Goal: Communication & Community: Answer question/provide support

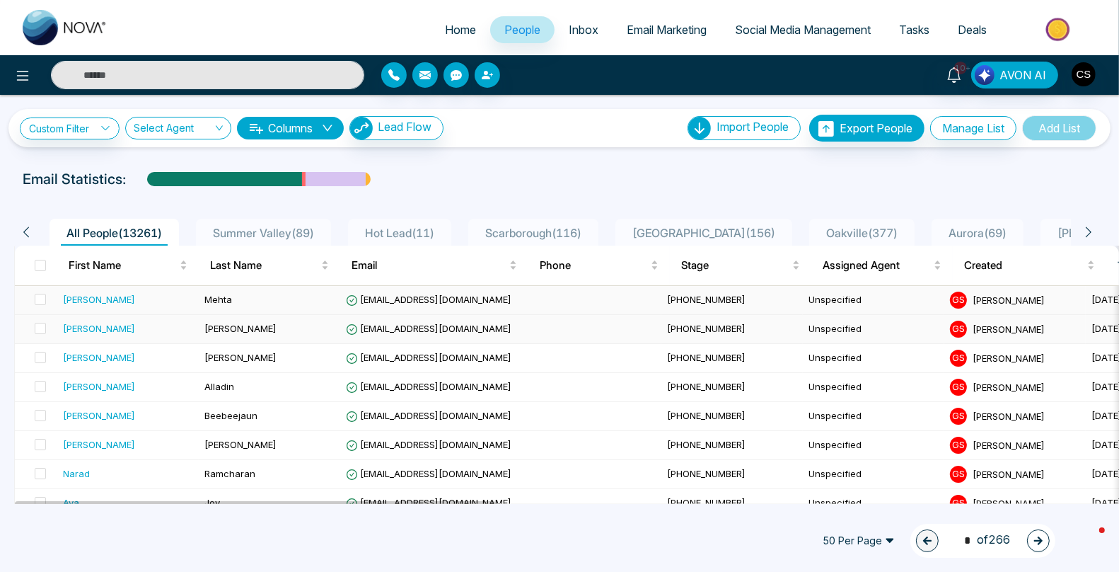
scroll to position [34, 0]
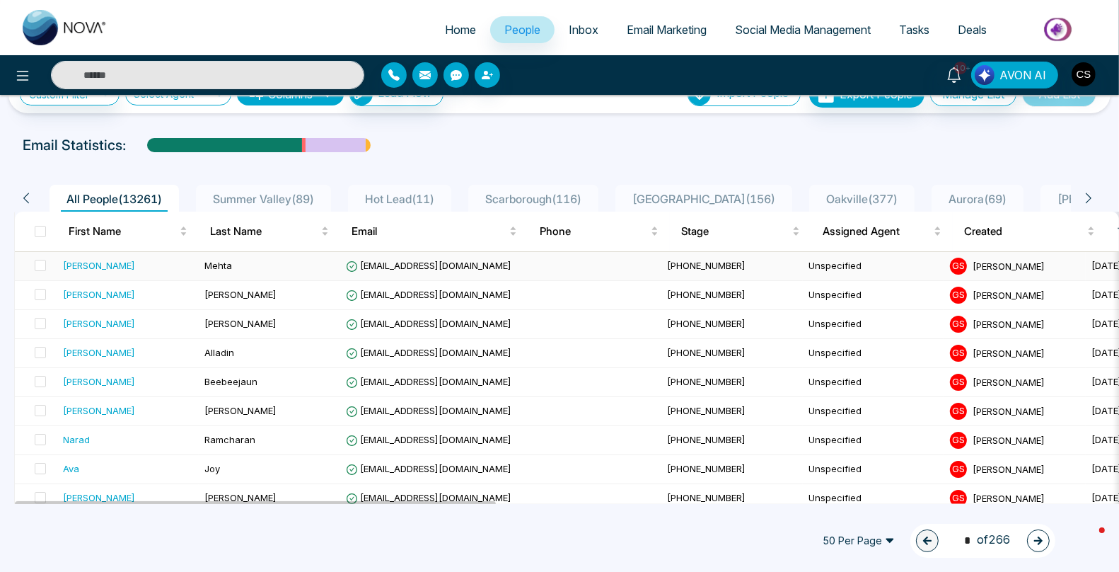
click at [90, 268] on div "[PERSON_NAME]" at bounding box center [99, 265] width 72 height 14
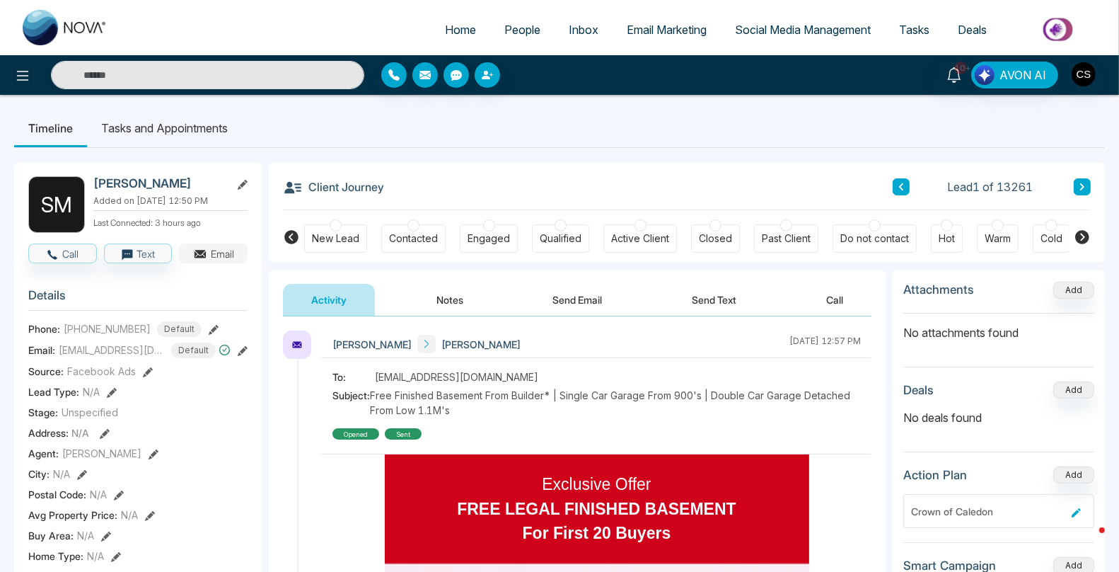
click at [219, 260] on button "Email" at bounding box center [213, 253] width 69 height 20
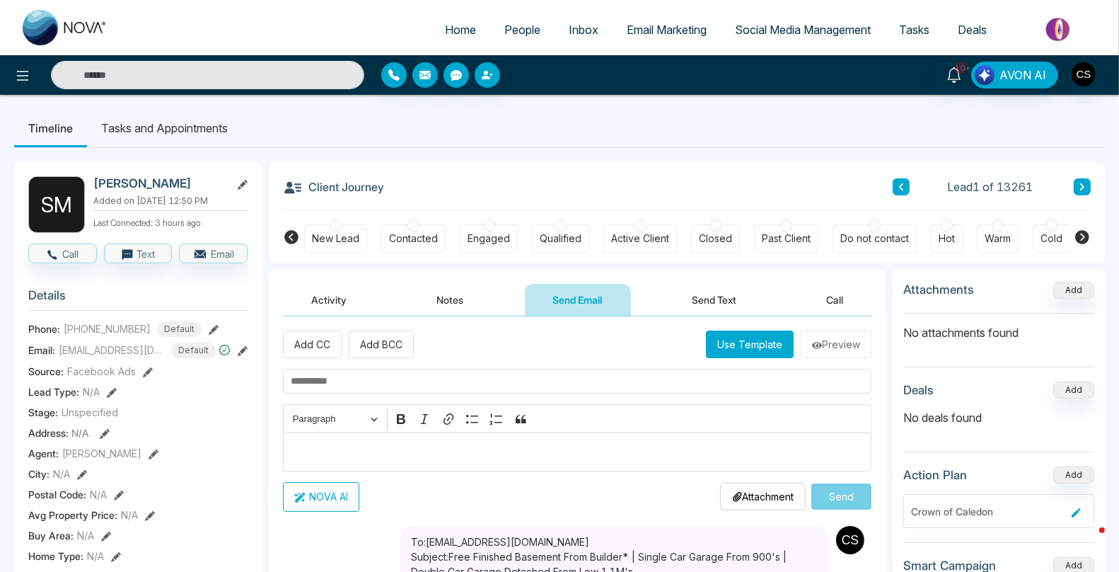
click at [381, 452] on p "Editor editing area: main" at bounding box center [578, 451] width 574 height 17
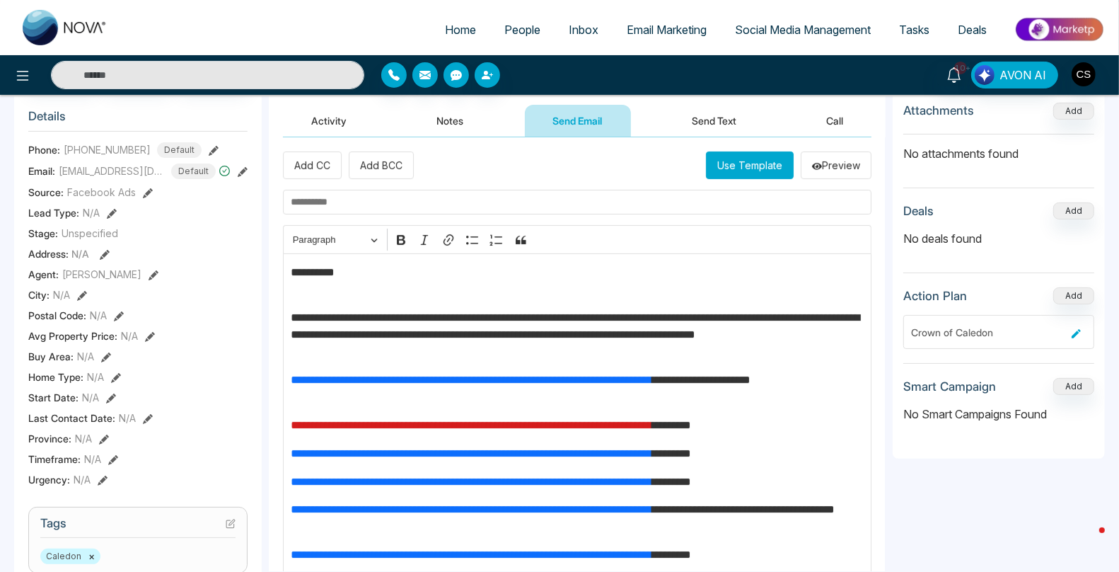
scroll to position [126, 0]
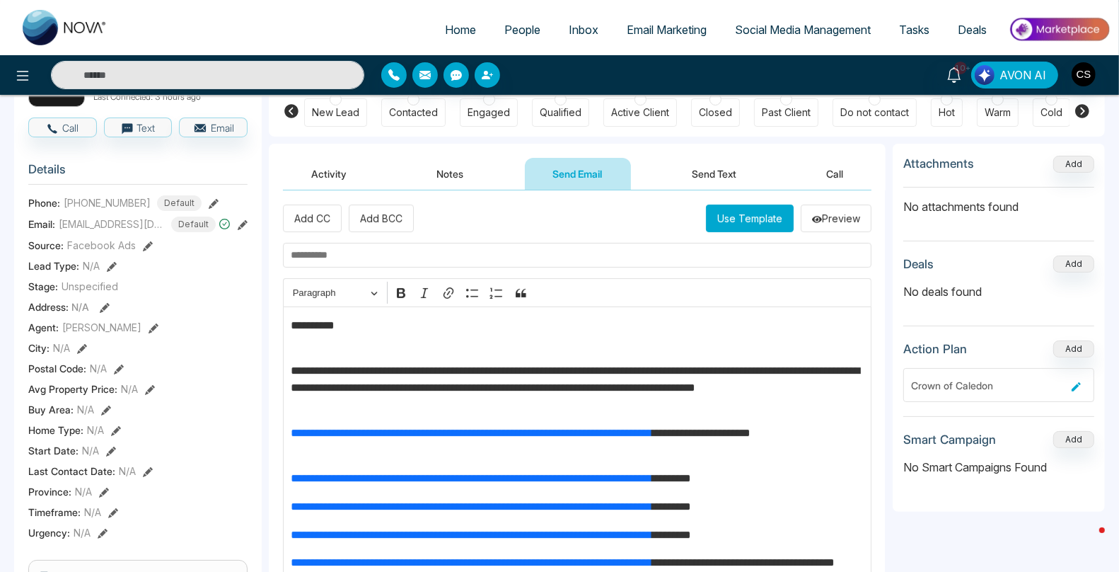
click at [368, 254] on input "text" at bounding box center [577, 255] width 588 height 25
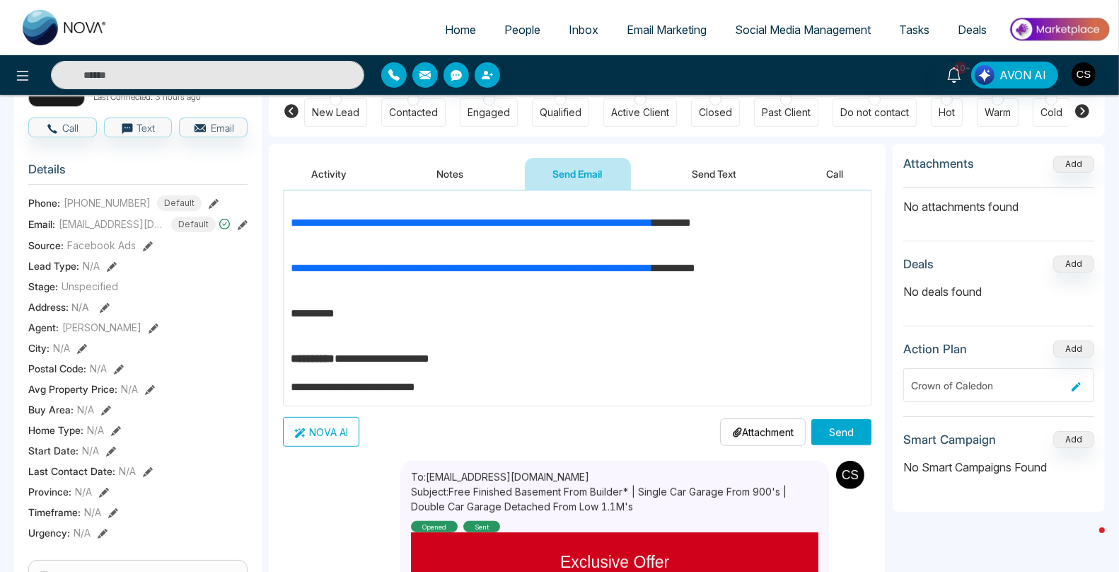
scroll to position [456, 0]
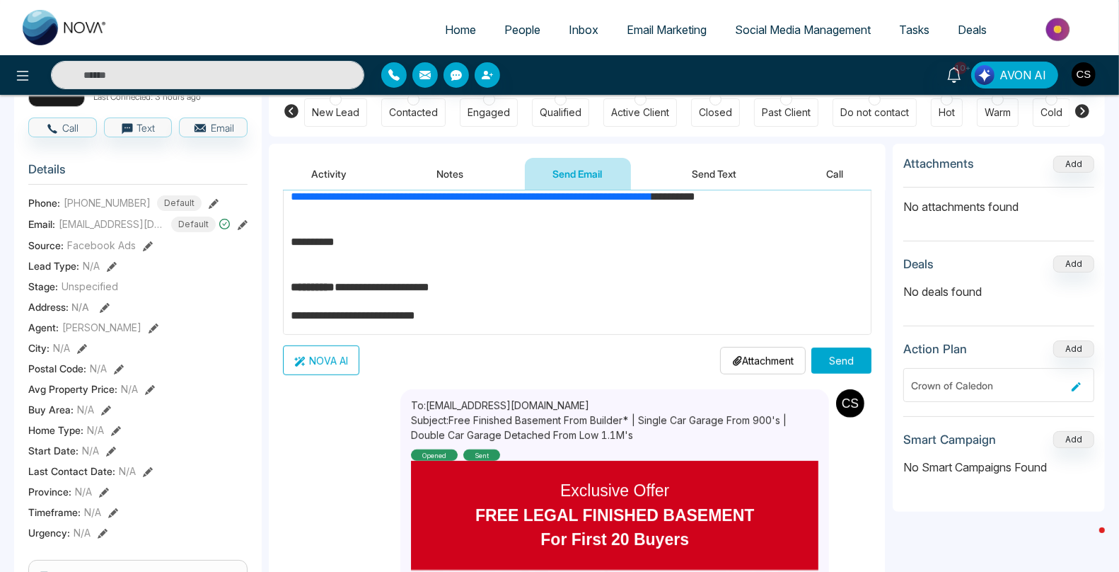
type input "**********"
click at [852, 359] on button "Send" at bounding box center [841, 360] width 60 height 26
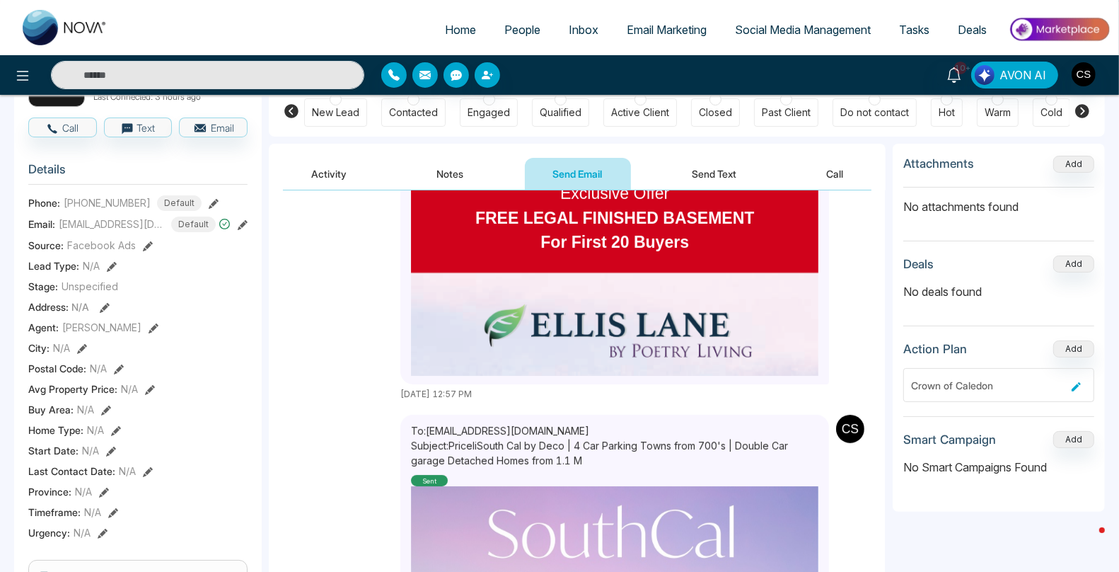
scroll to position [302, 0]
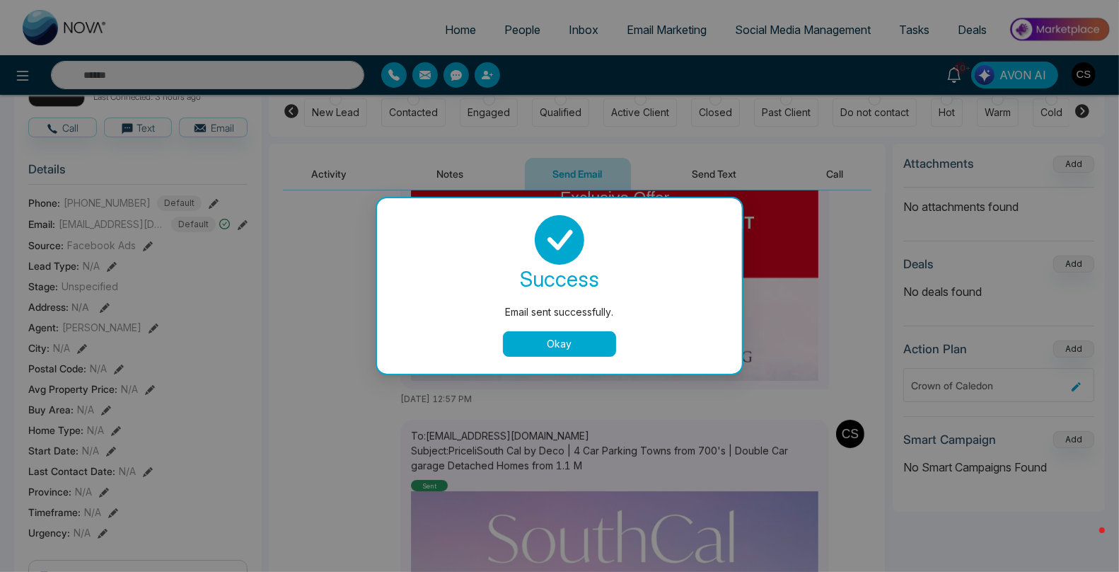
click at [567, 344] on button "Okay" at bounding box center [559, 343] width 113 height 25
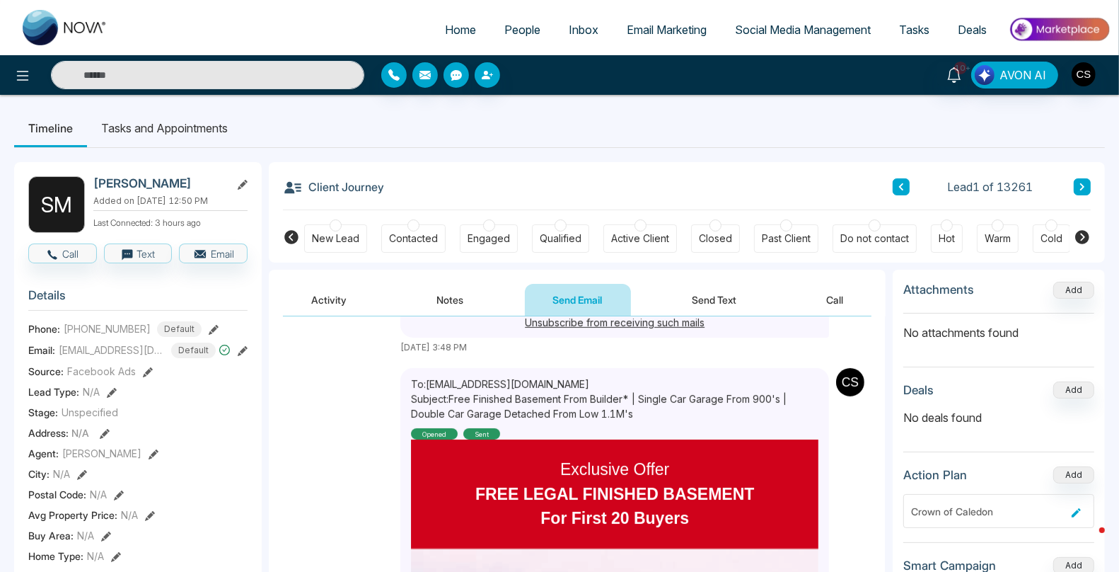
scroll to position [454, 0]
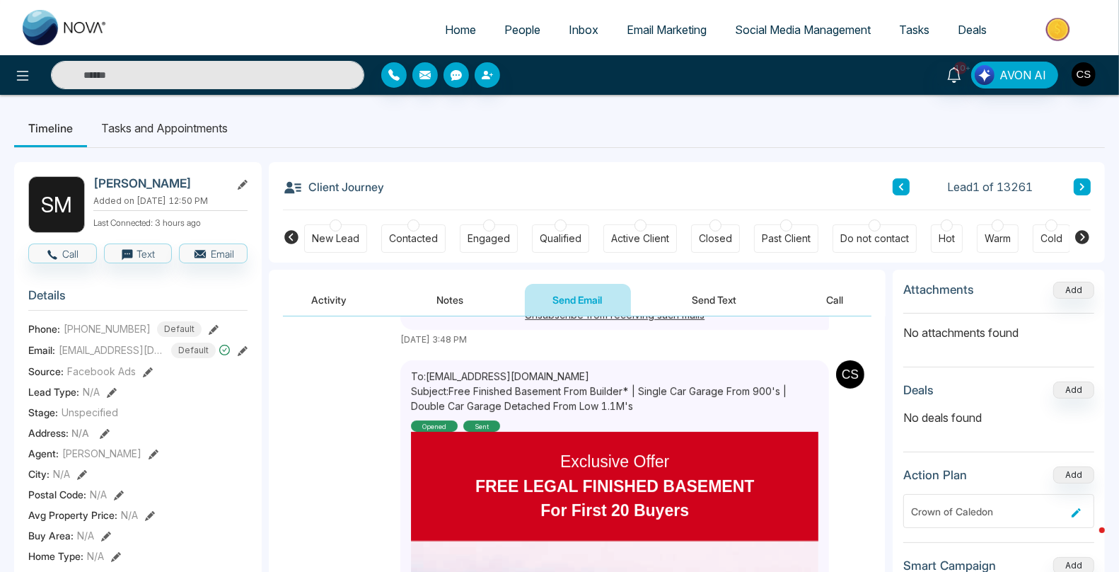
click at [337, 79] on input "text" at bounding box center [207, 75] width 313 height 28
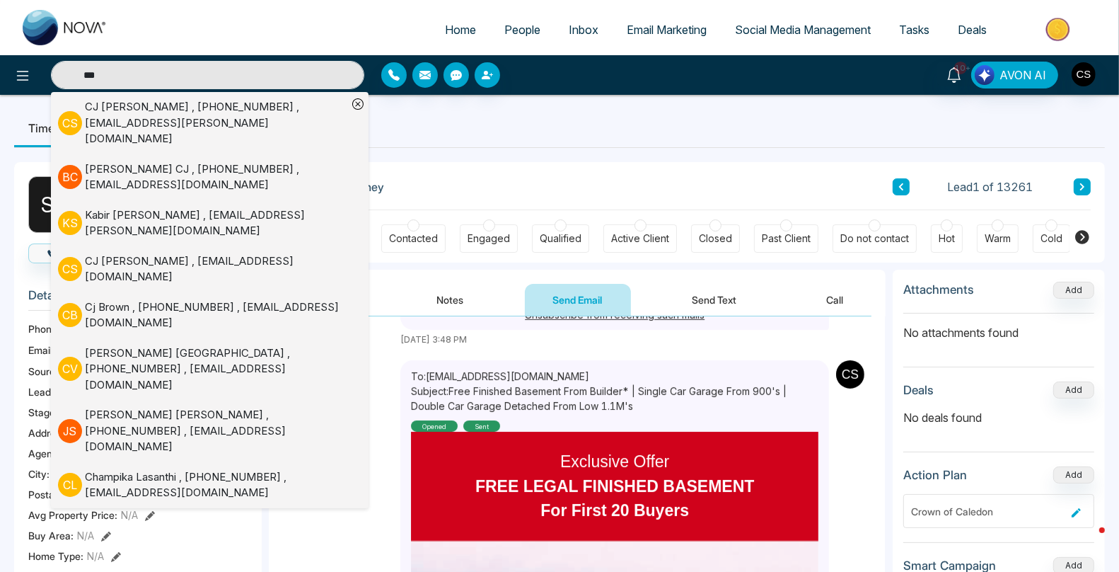
type input "**"
click at [296, 108] on div "[PERSON_NAME] , [PHONE_NUMBER] , [EMAIL_ADDRESS][PERSON_NAME][DOMAIN_NAME]" at bounding box center [216, 123] width 262 height 48
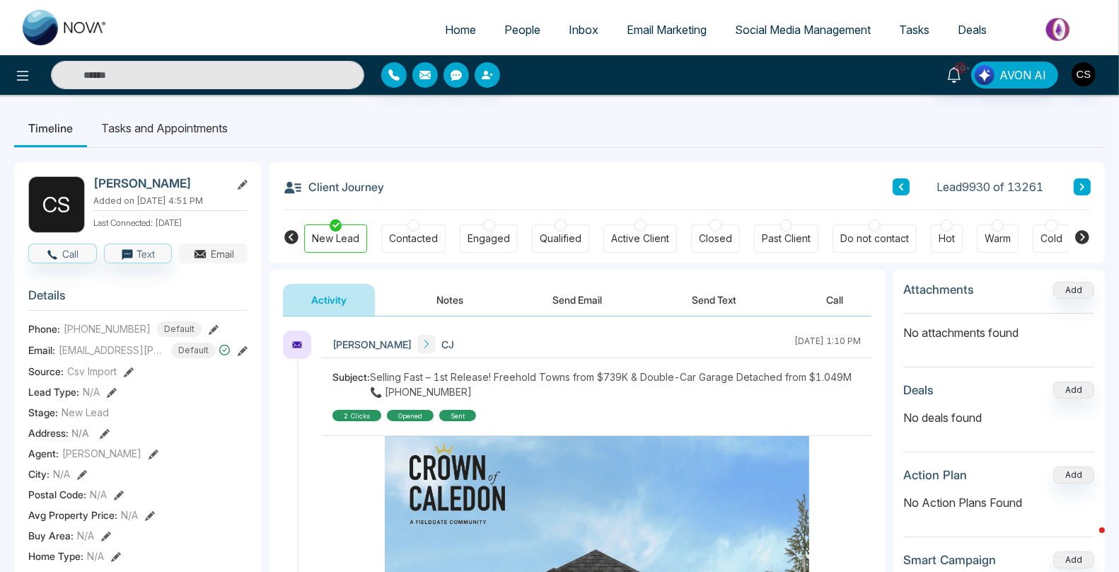
click at [200, 255] on icon "button" at bounding box center [200, 252] width 11 height 5
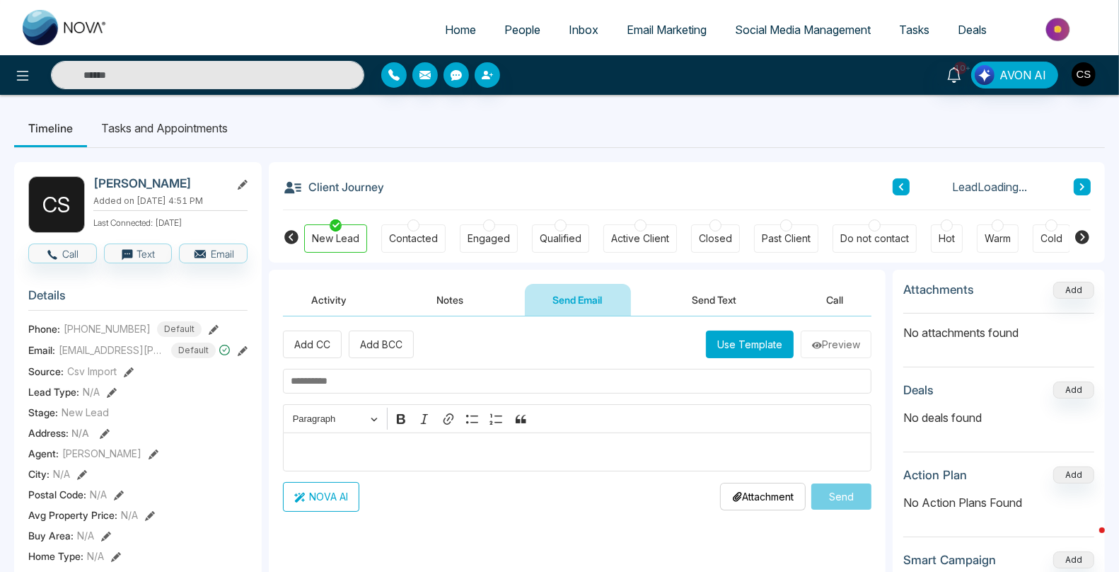
click at [388, 443] on p "Editor editing area: main" at bounding box center [578, 451] width 574 height 17
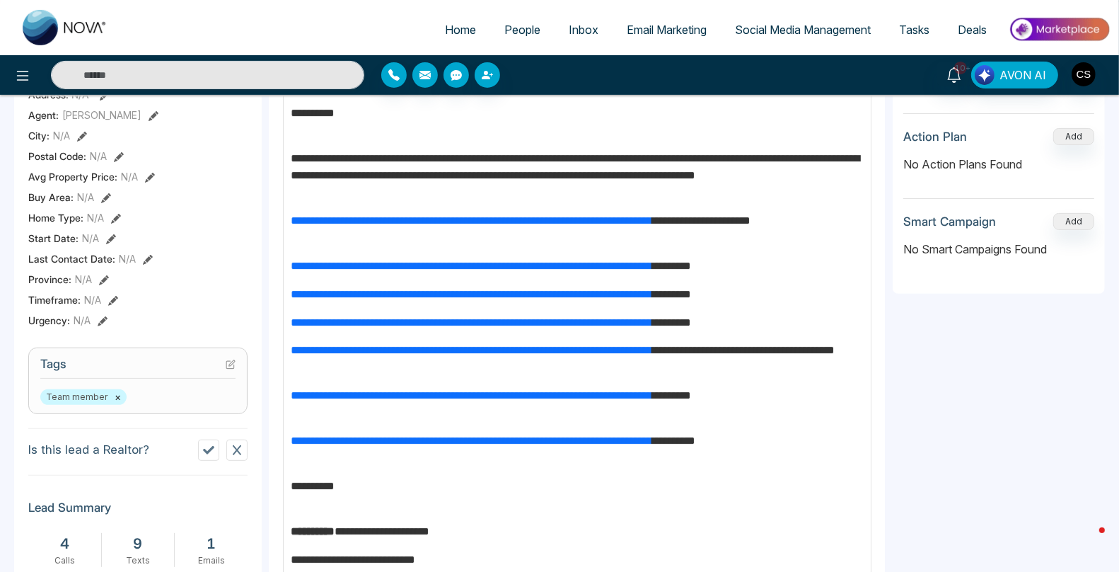
scroll to position [206, 0]
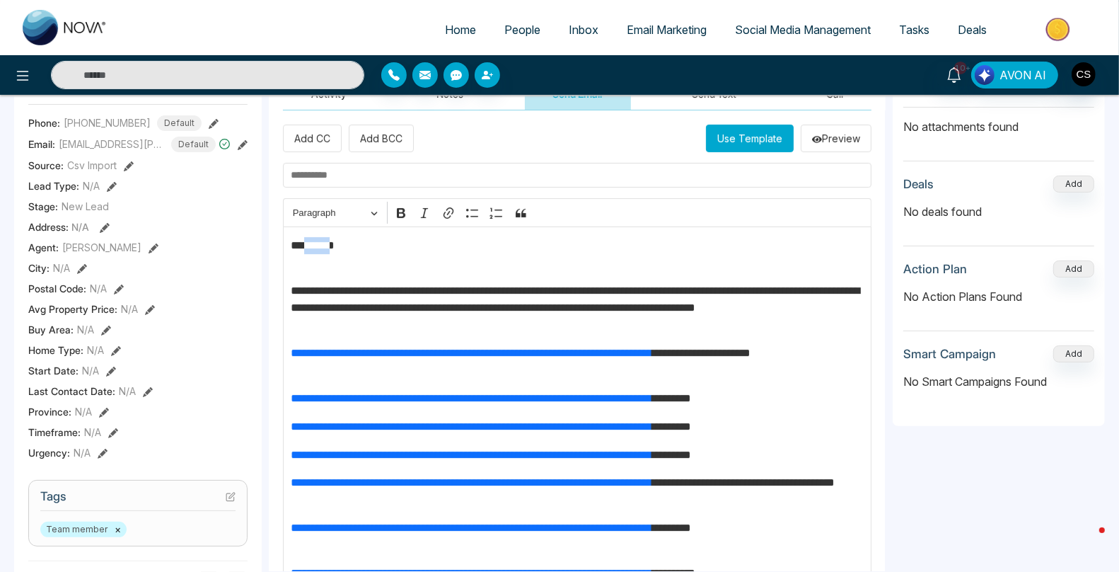
drag, startPoint x: 305, startPoint y: 241, endPoint x: 340, endPoint y: 242, distance: 34.7
click at [340, 242] on p "**********" at bounding box center [578, 254] width 574 height 34
click at [379, 166] on input "text" at bounding box center [577, 175] width 588 height 25
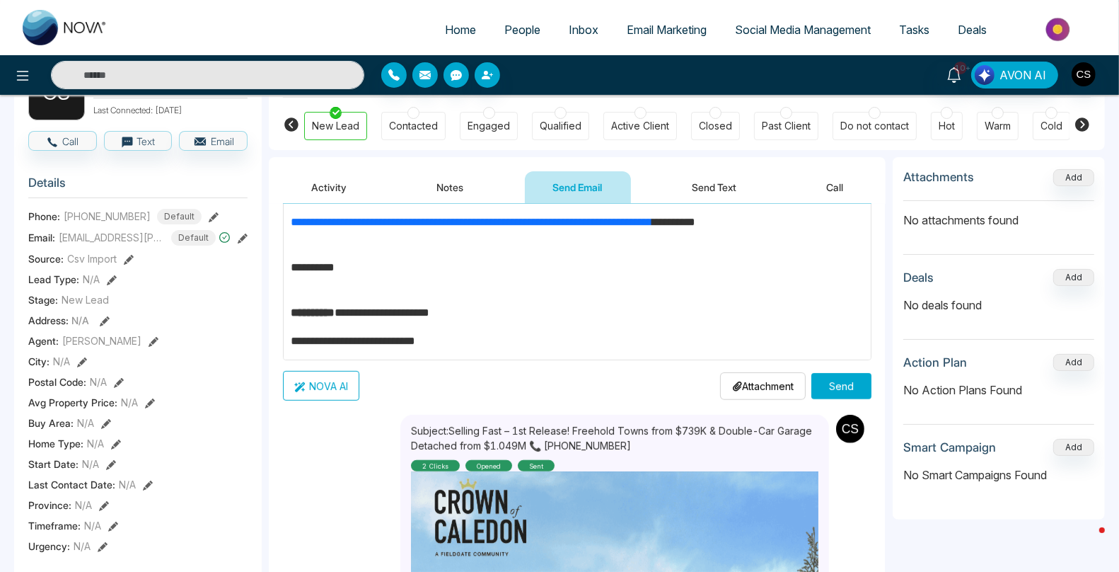
scroll to position [465, 0]
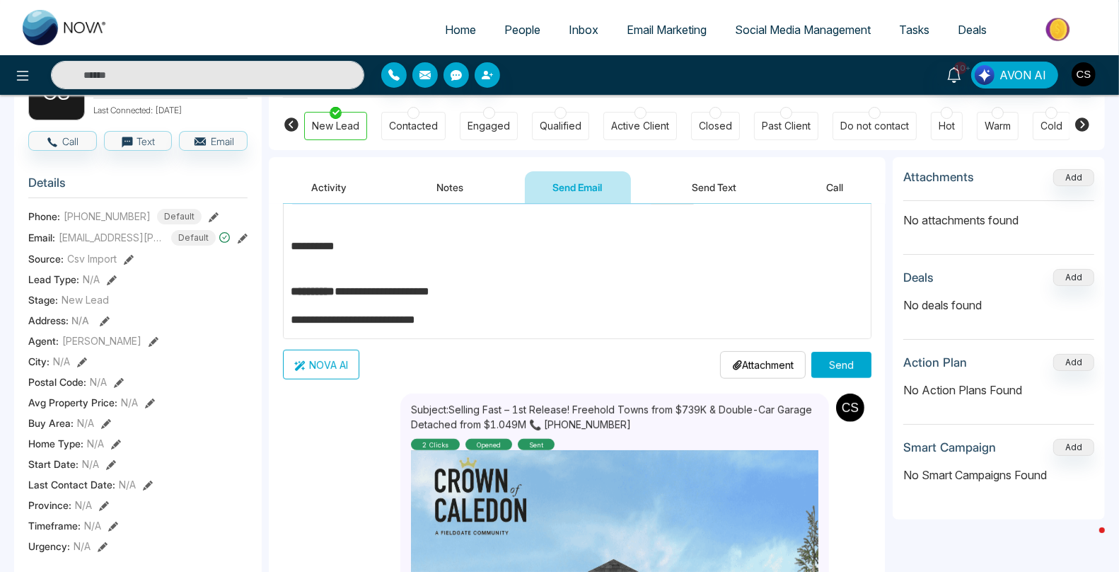
type input "**********"
click at [847, 360] on button "Send" at bounding box center [841, 365] width 60 height 26
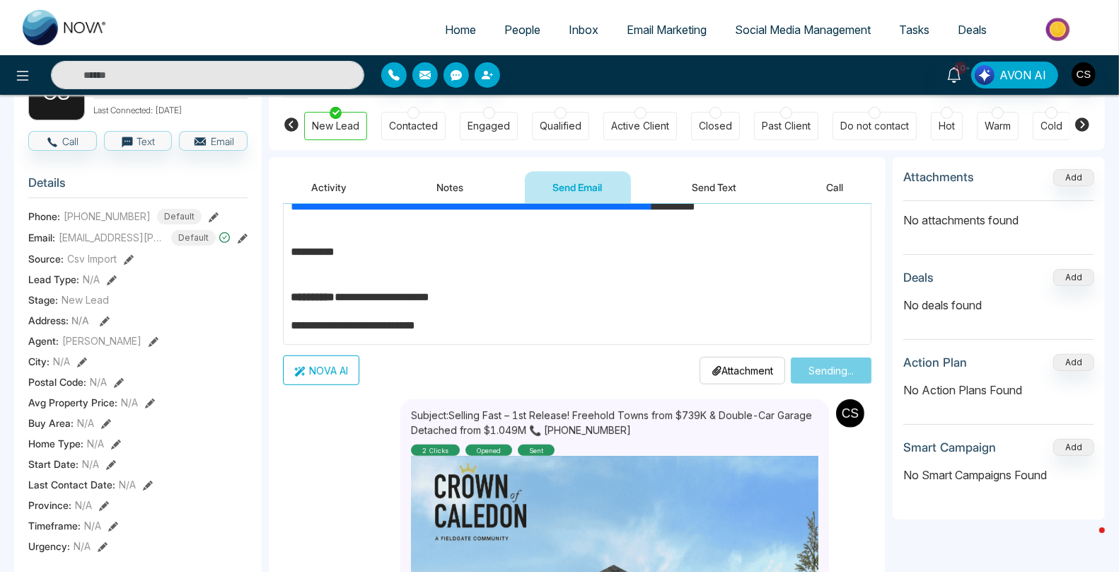
scroll to position [458, 0]
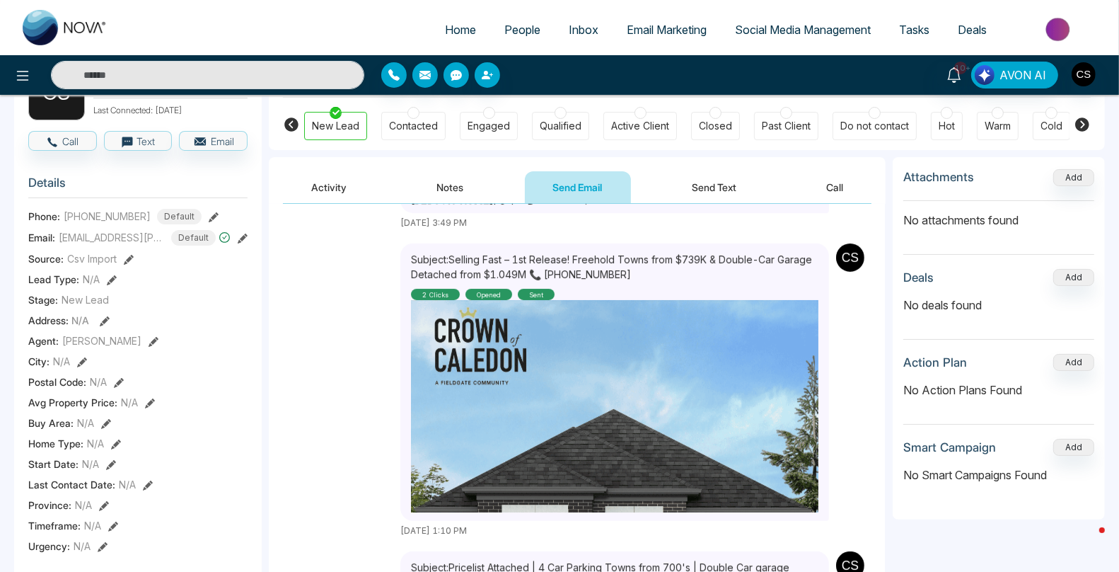
click at [524, 29] on span "People" at bounding box center [522, 30] width 36 height 14
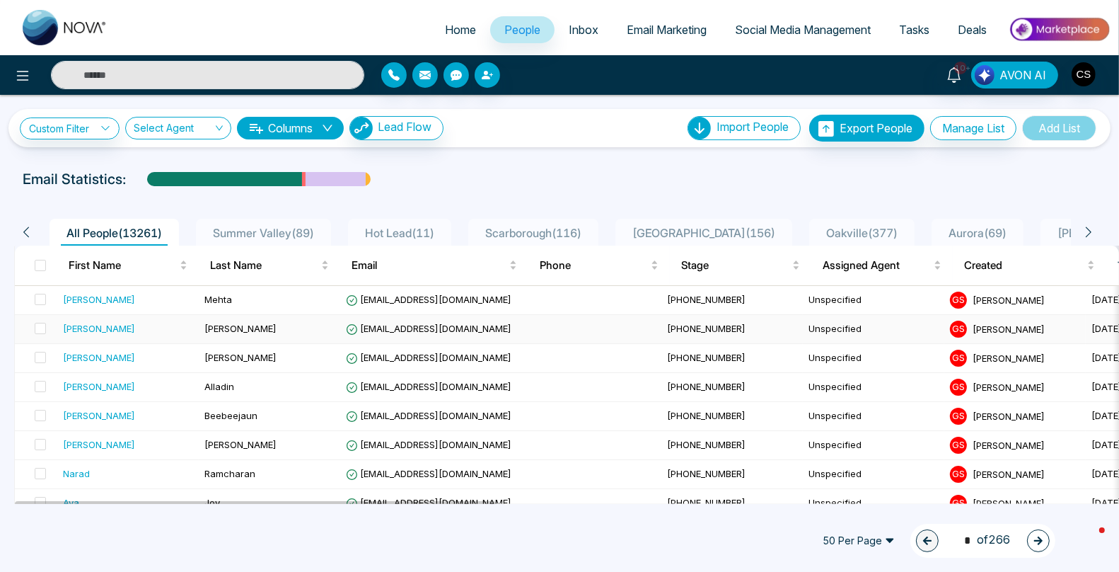
click at [85, 329] on div "[PERSON_NAME]" at bounding box center [99, 328] width 72 height 14
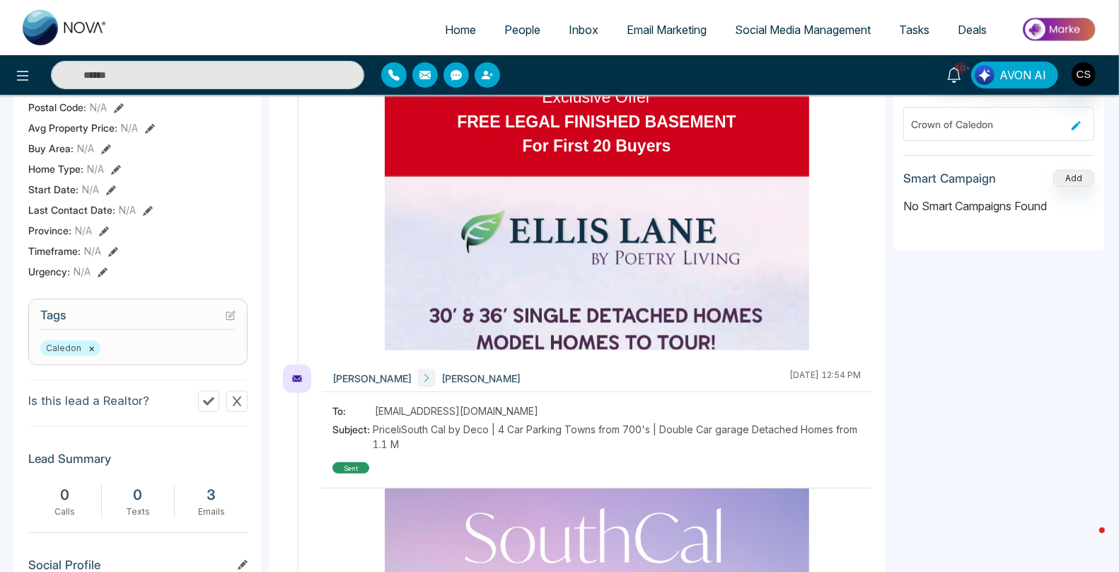
scroll to position [429, 0]
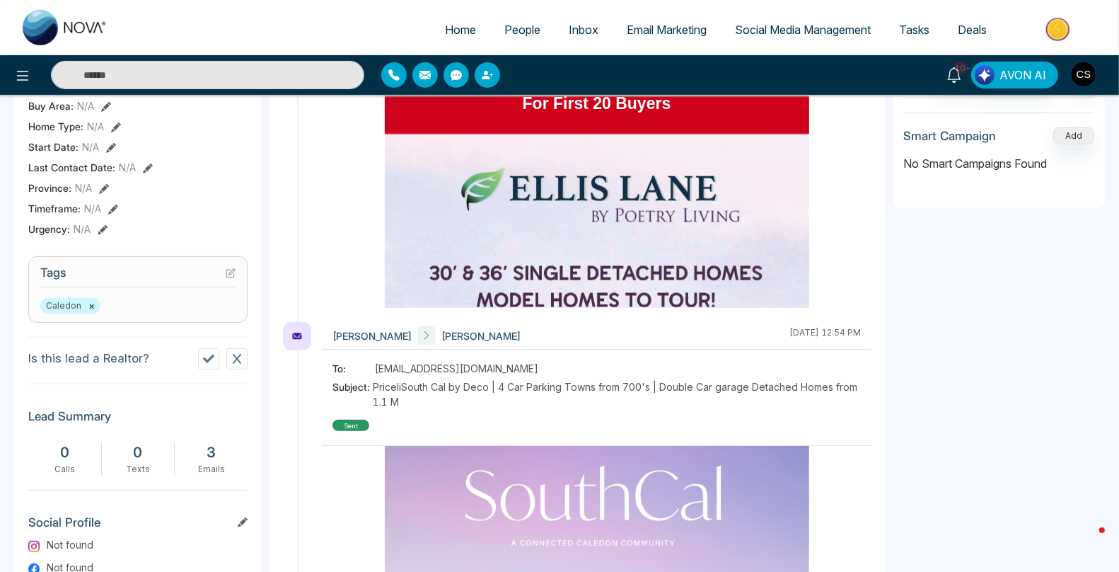
click at [211, 364] on icon at bounding box center [208, 358] width 11 height 11
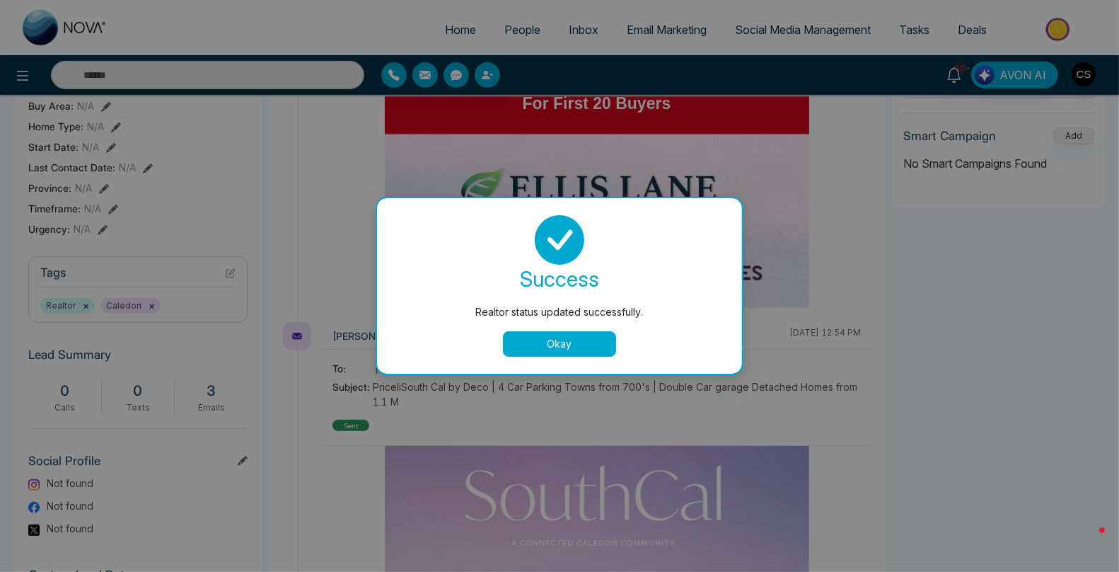
click at [555, 344] on button "Okay" at bounding box center [559, 343] width 113 height 25
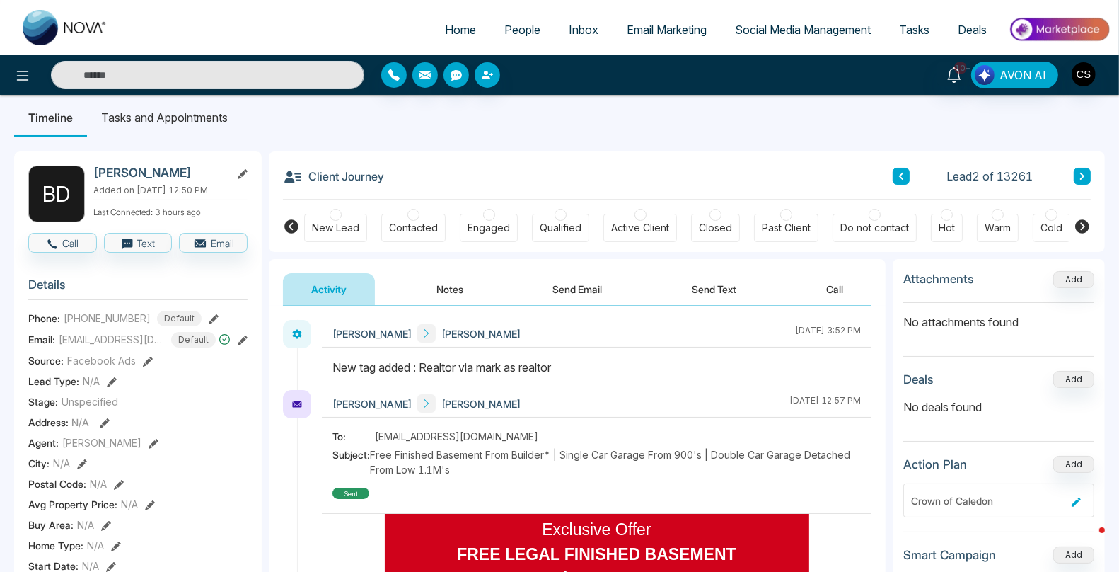
scroll to position [0, 0]
